Goal: Information Seeking & Learning: Compare options

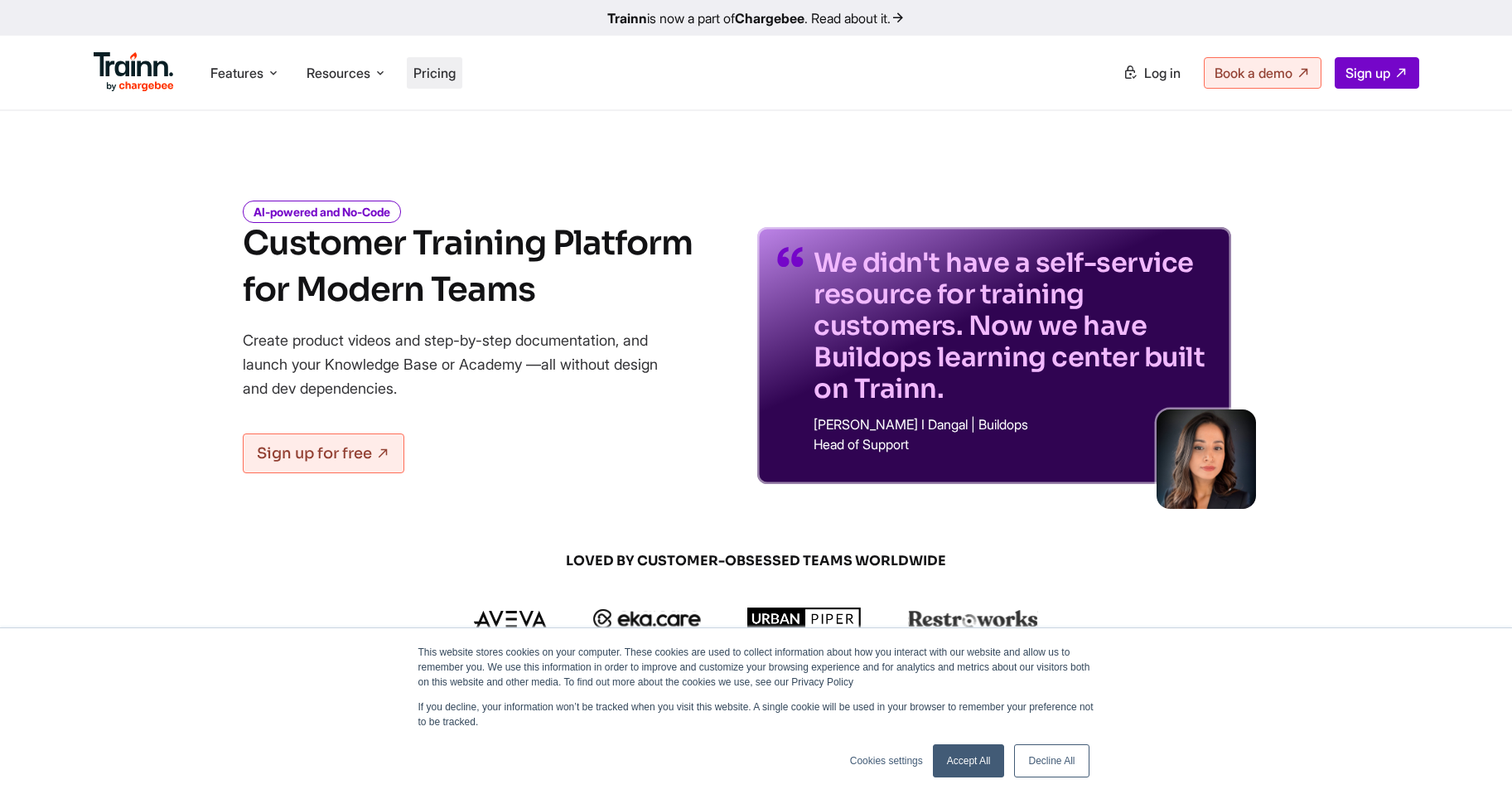
click at [422, 73] on span "Pricing" at bounding box center [434, 73] width 42 height 17
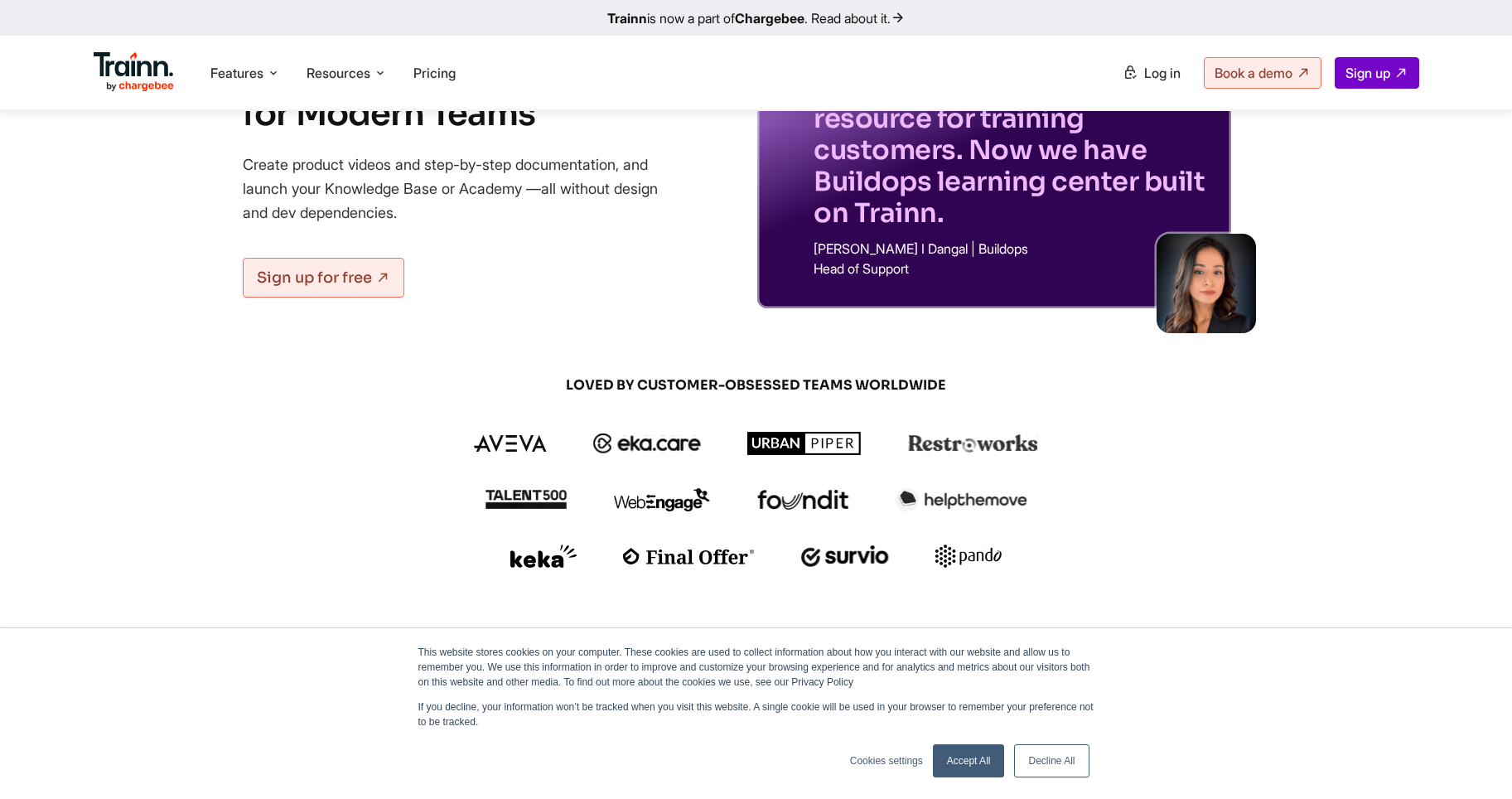
scroll to position [180, 0]
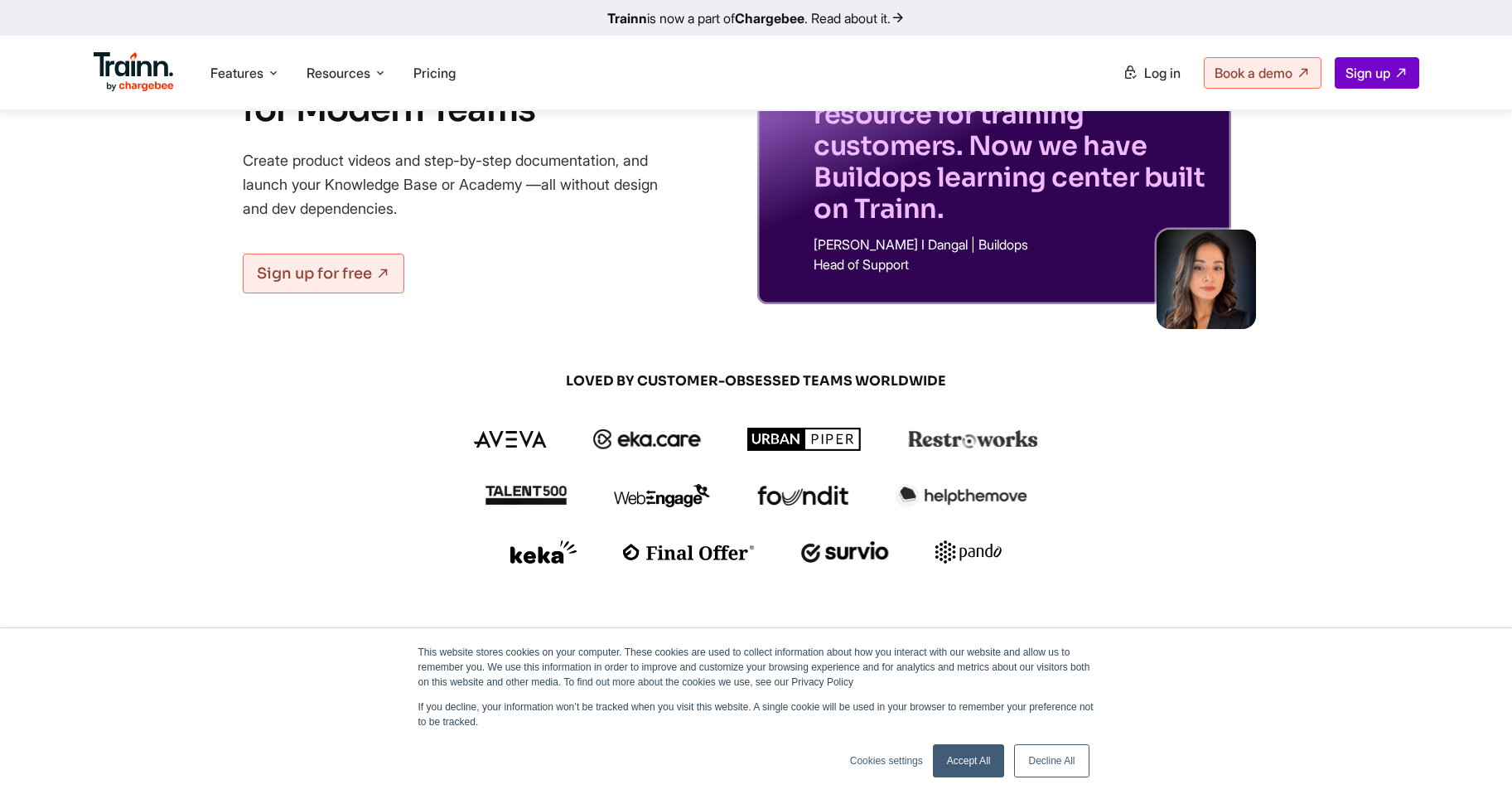
click at [966, 752] on link "Accept All" at bounding box center [969, 760] width 72 height 33
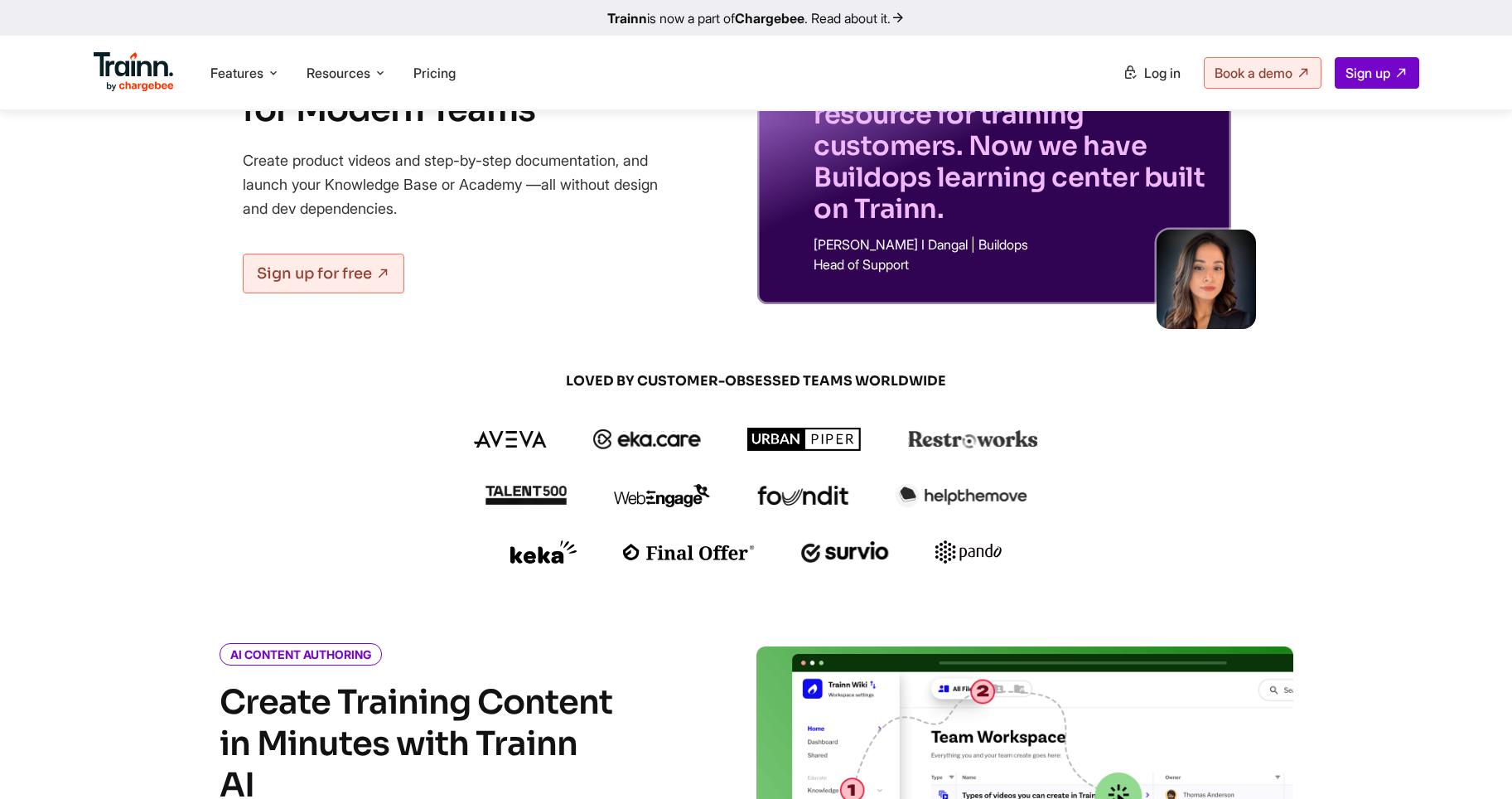
scroll to position [0, 0]
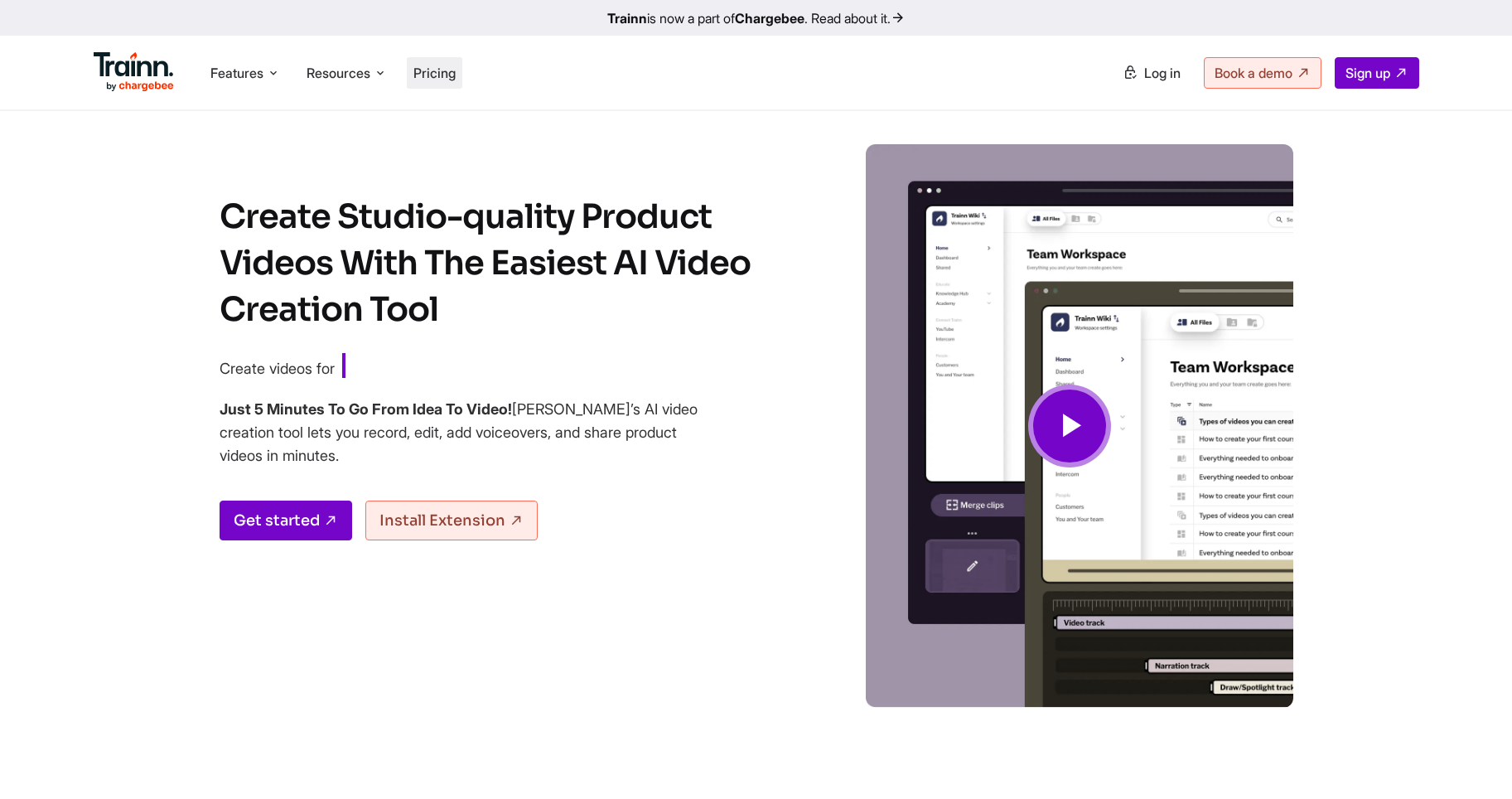
click at [443, 84] on li "Pricing" at bounding box center [434, 73] width 56 height 32
click at [439, 76] on span "Pricing" at bounding box center [434, 73] width 42 height 17
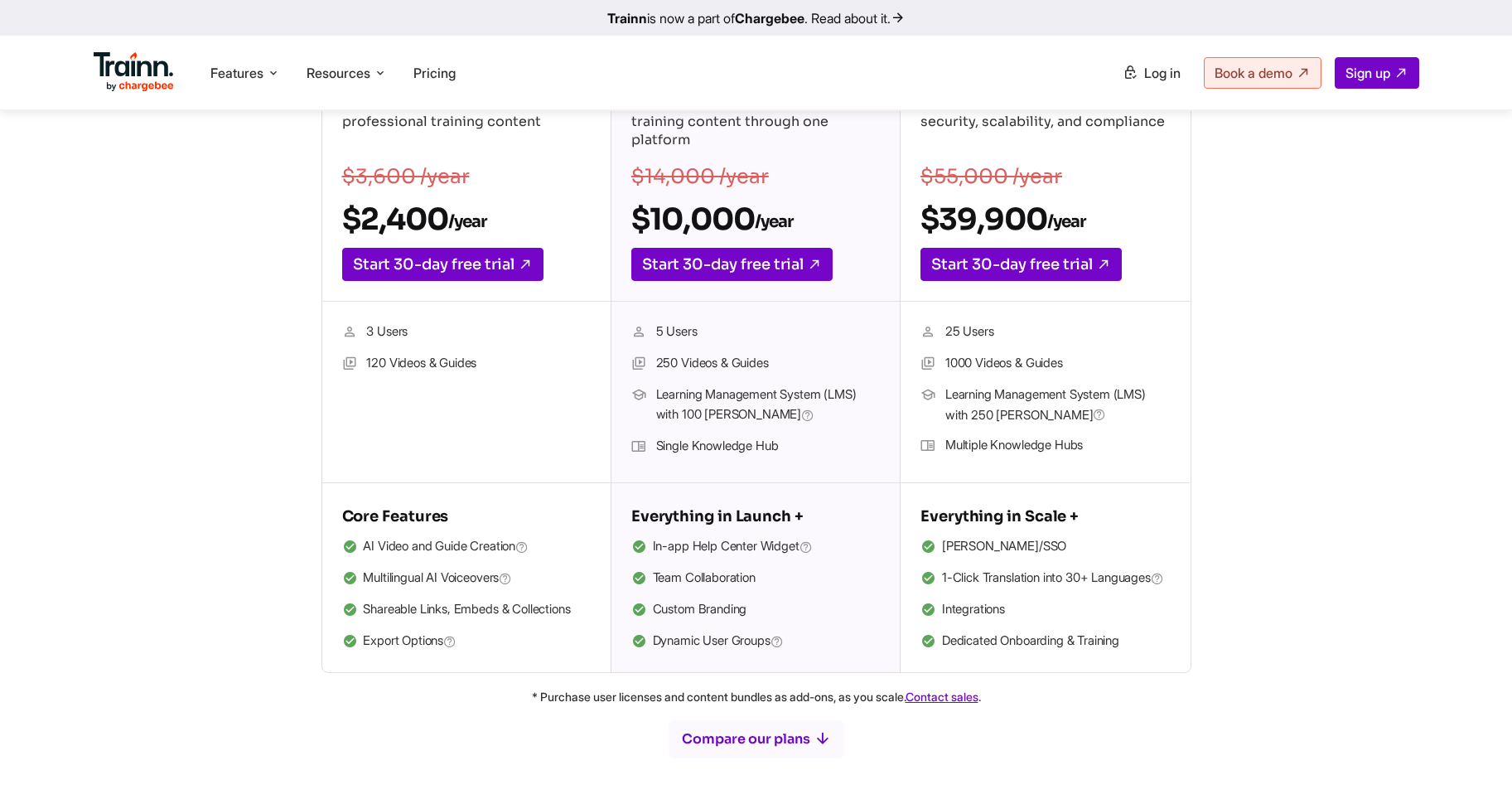
scroll to position [364, 0]
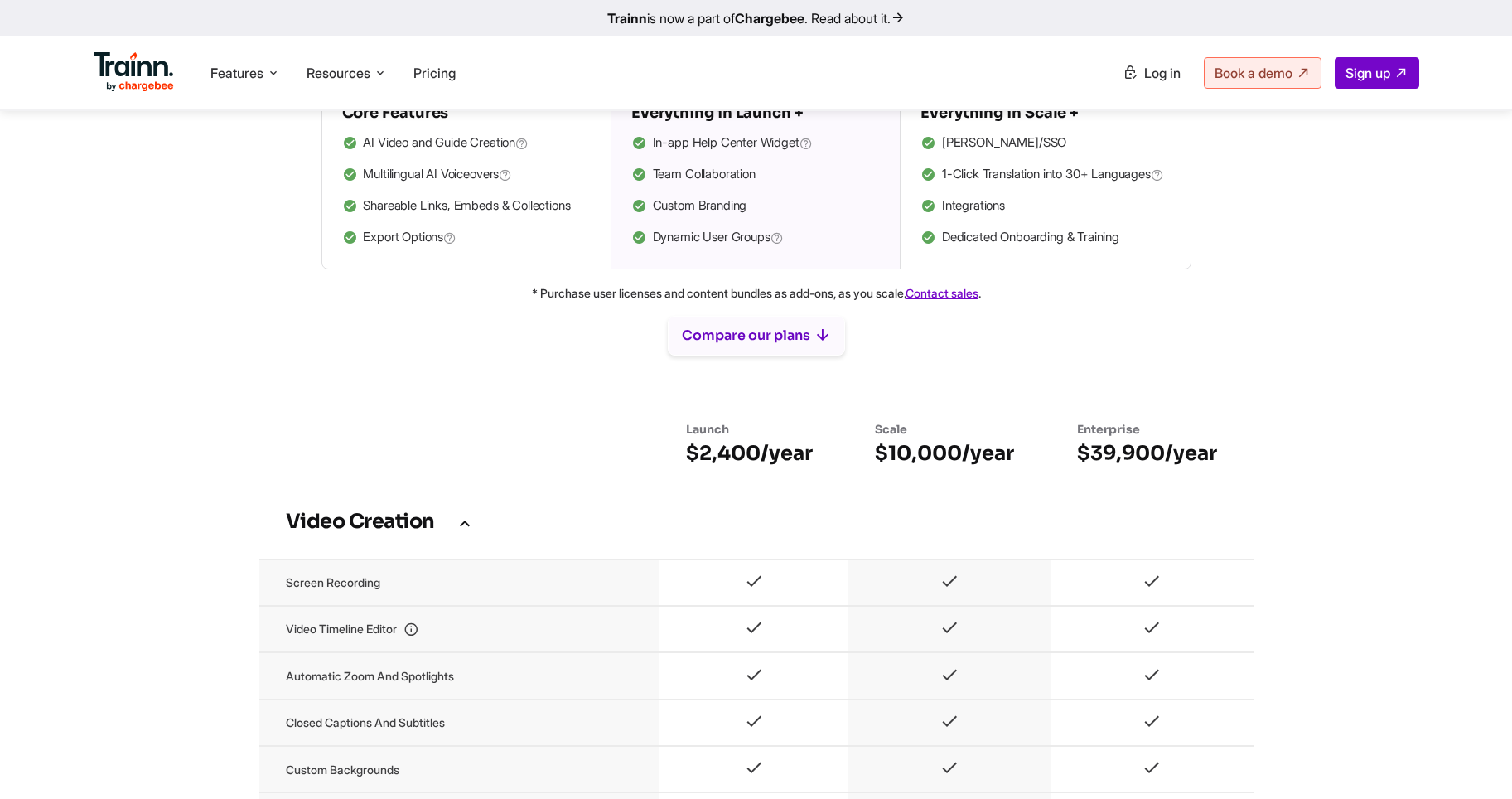
click at [753, 356] on button "Compare our plans" at bounding box center [757, 336] width 178 height 40
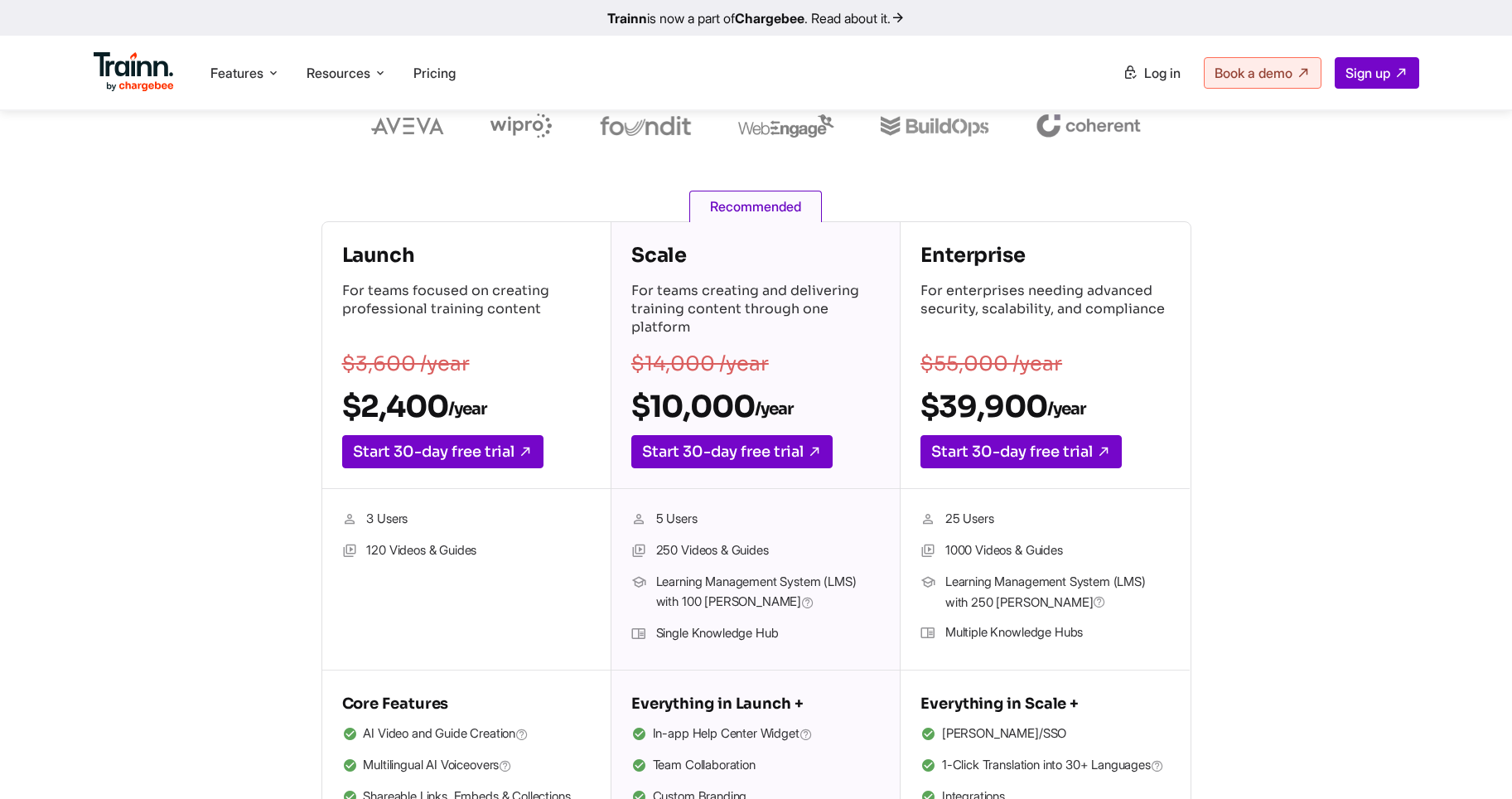
scroll to position [0, 0]
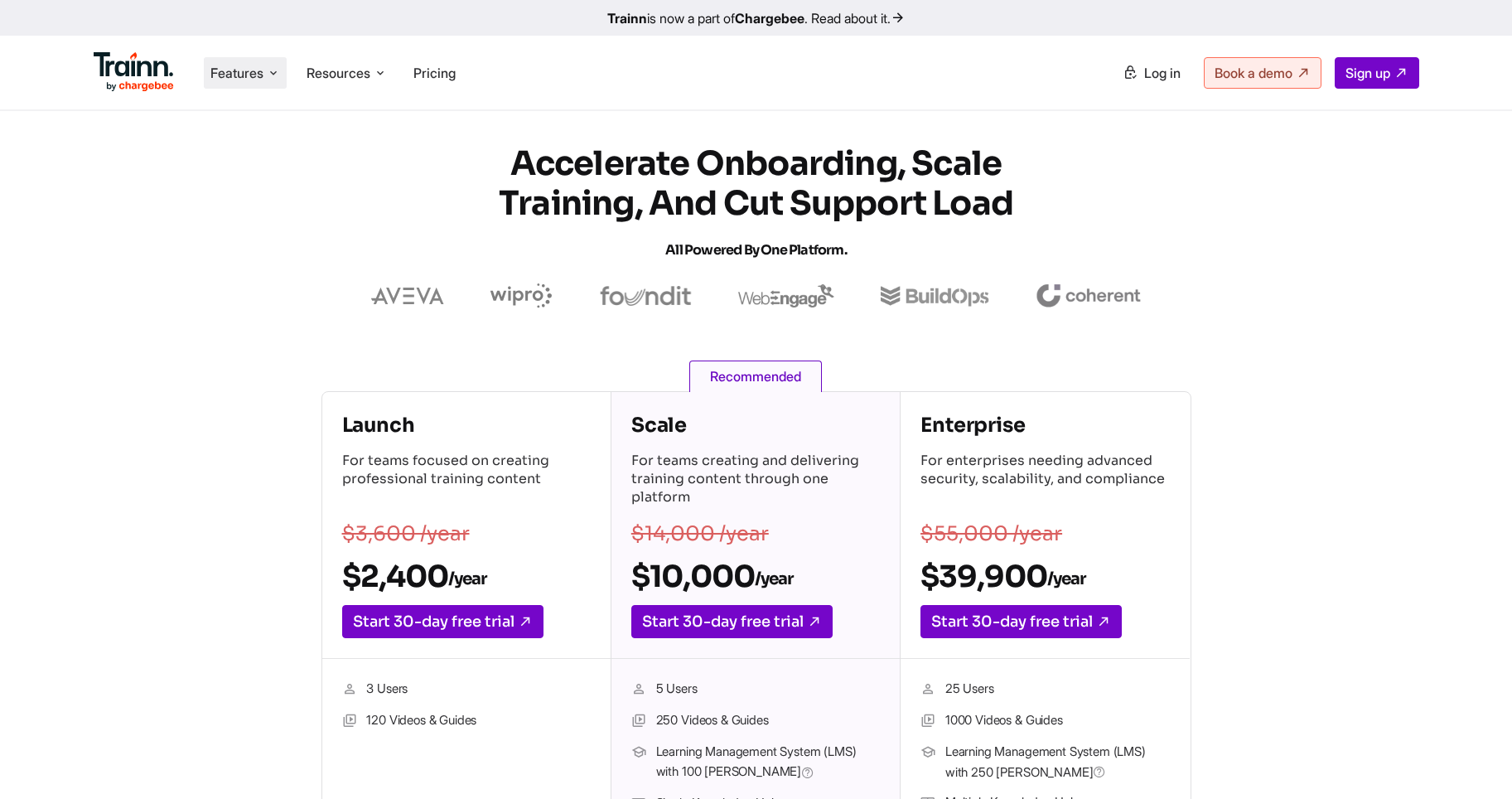
click at [251, 67] on span "Features" at bounding box center [237, 73] width 53 height 18
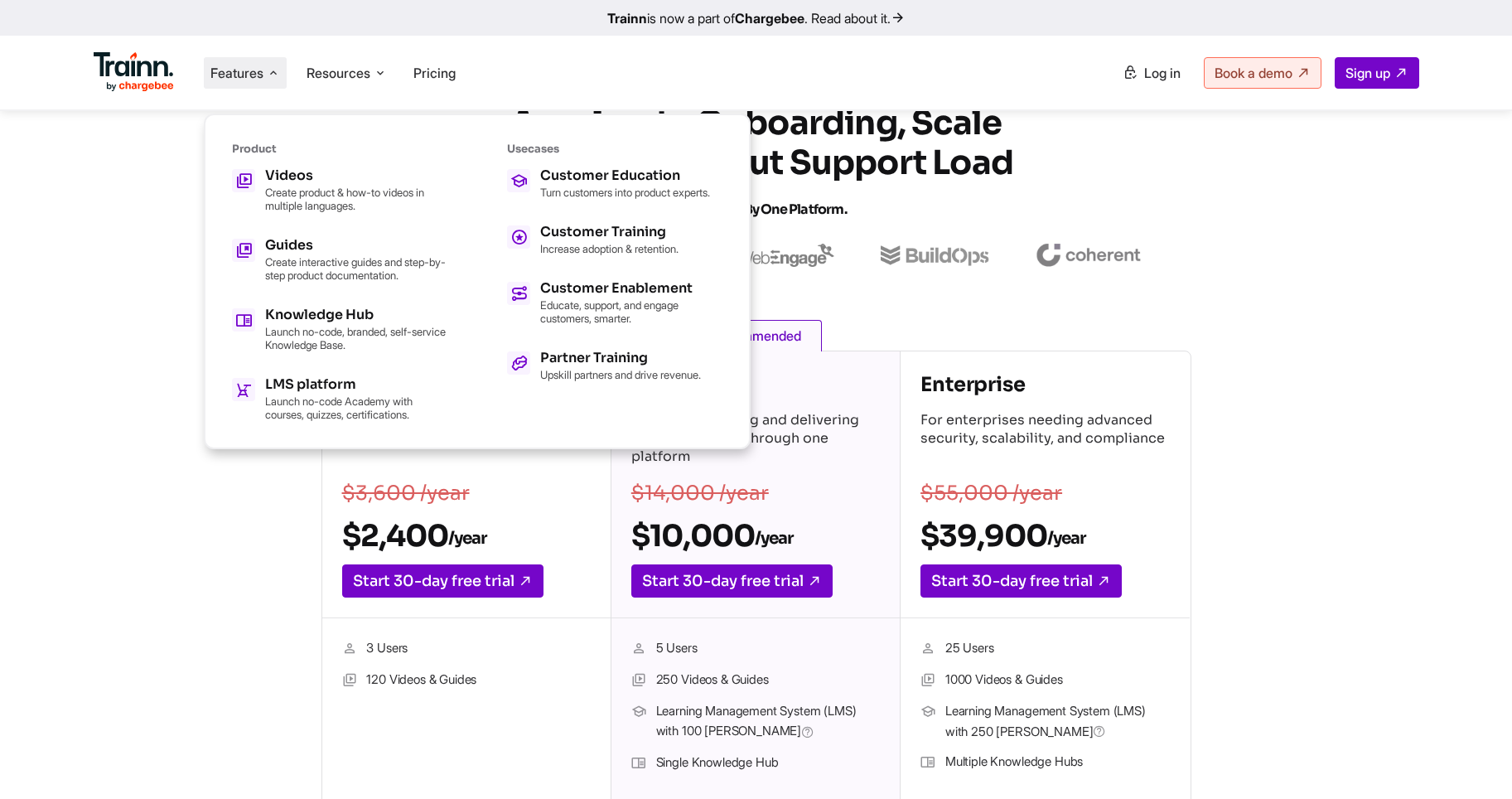
scroll to position [49, 0]
